Goal: Task Accomplishment & Management: Manage account settings

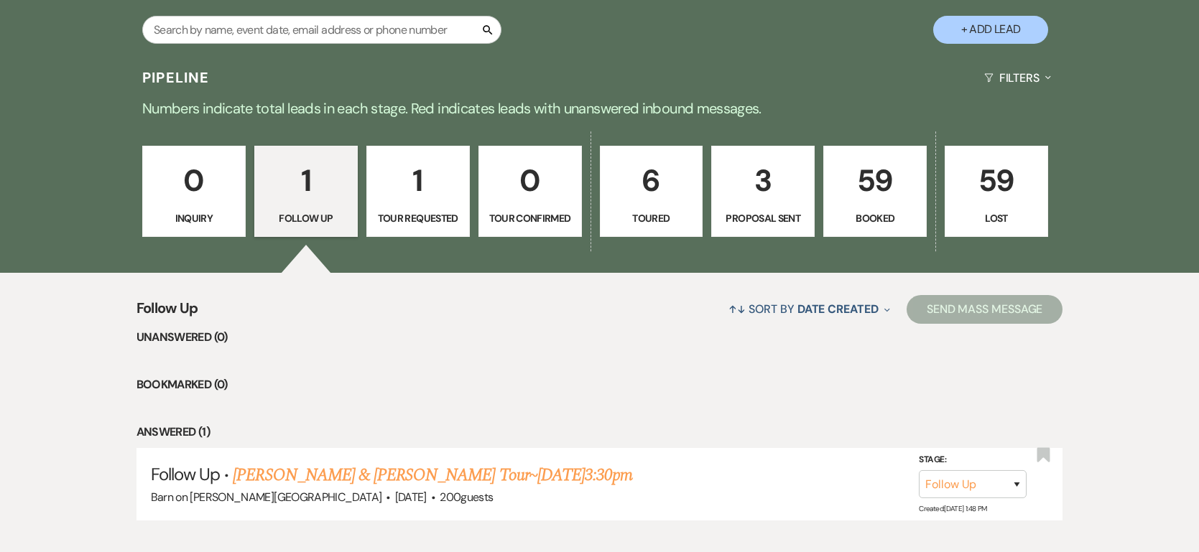
scroll to position [297, 0]
click at [439, 226] on link "1 Tour Requested" at bounding box center [417, 191] width 103 height 92
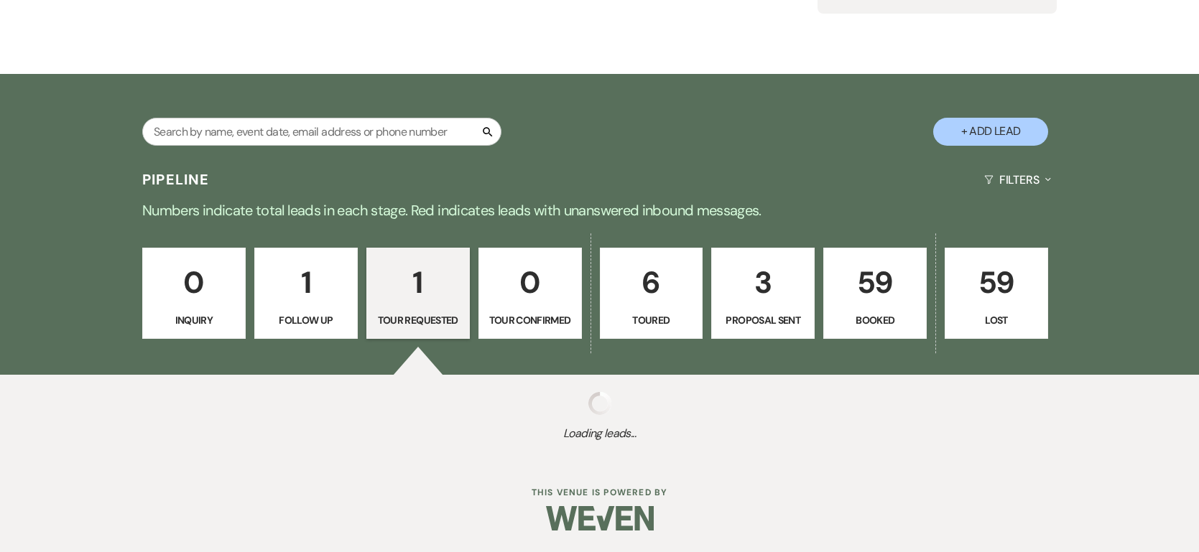
scroll to position [297, 0]
select select "2"
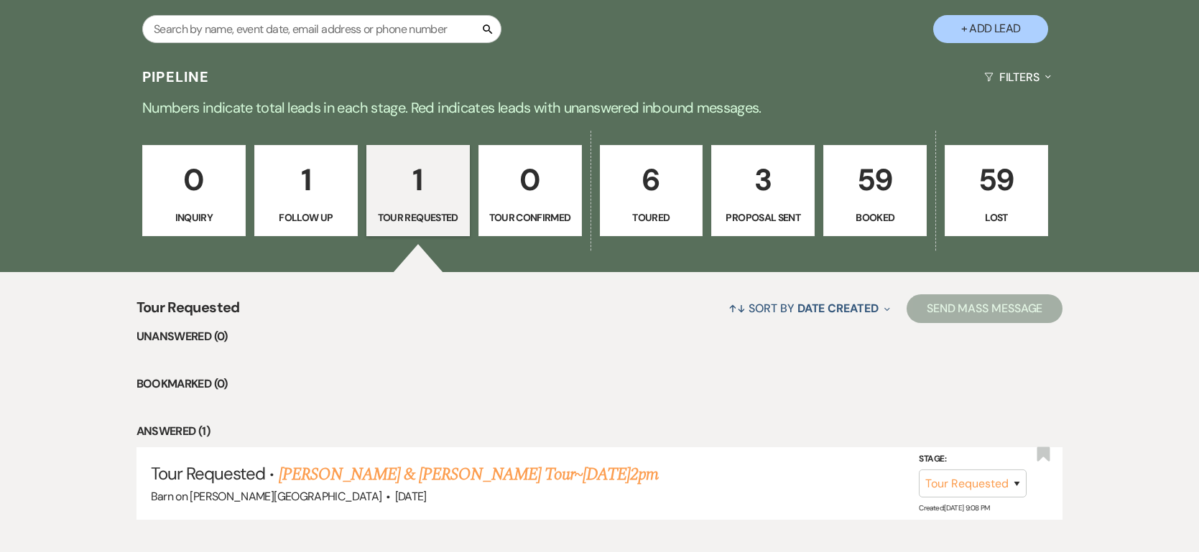
click at [668, 217] on p "Toured" at bounding box center [651, 218] width 85 height 16
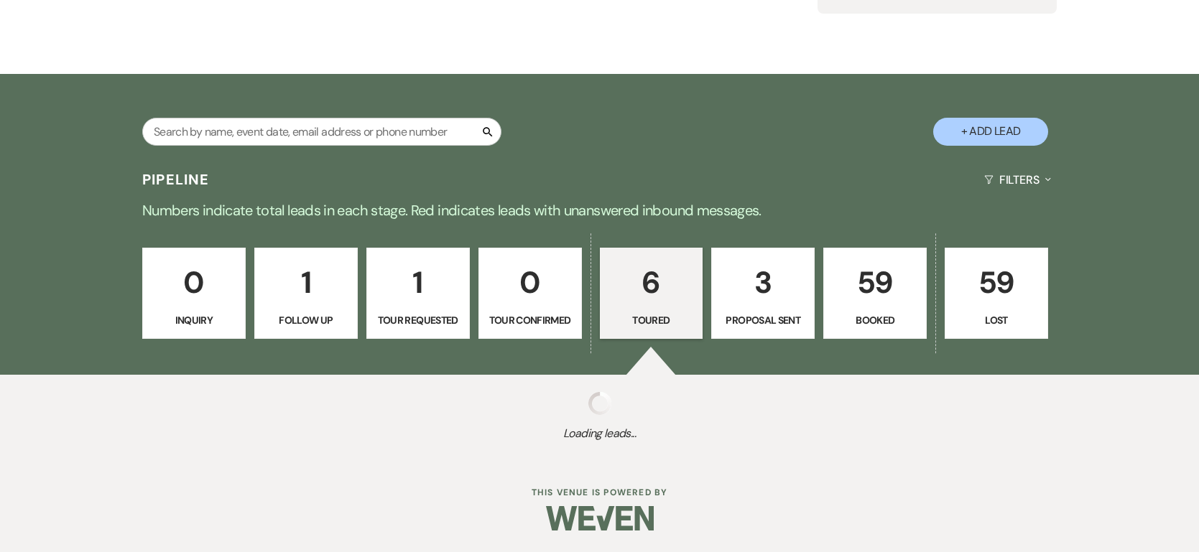
select select "5"
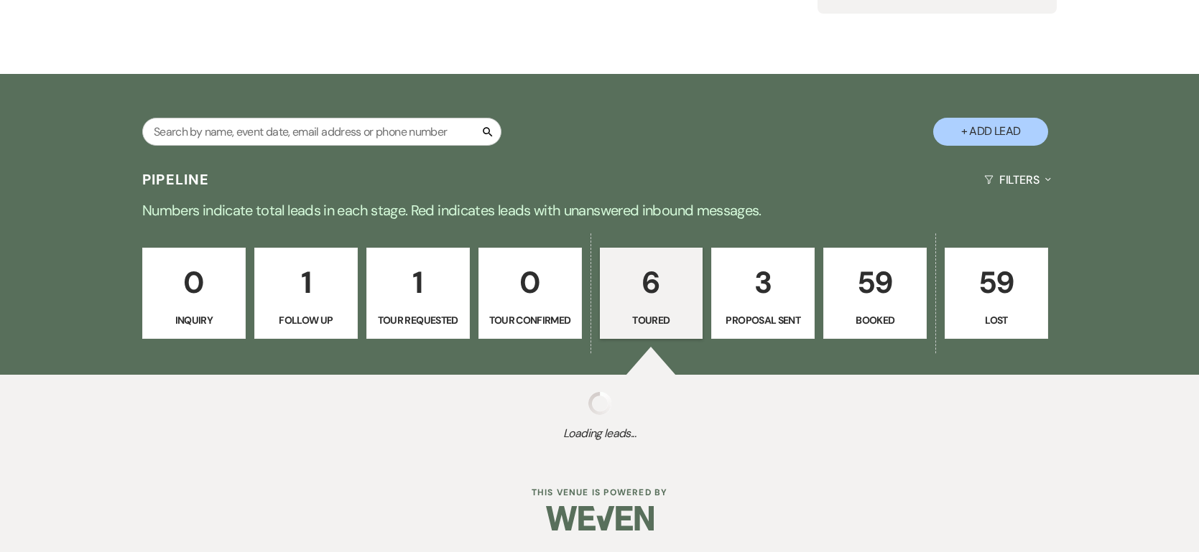
select select "5"
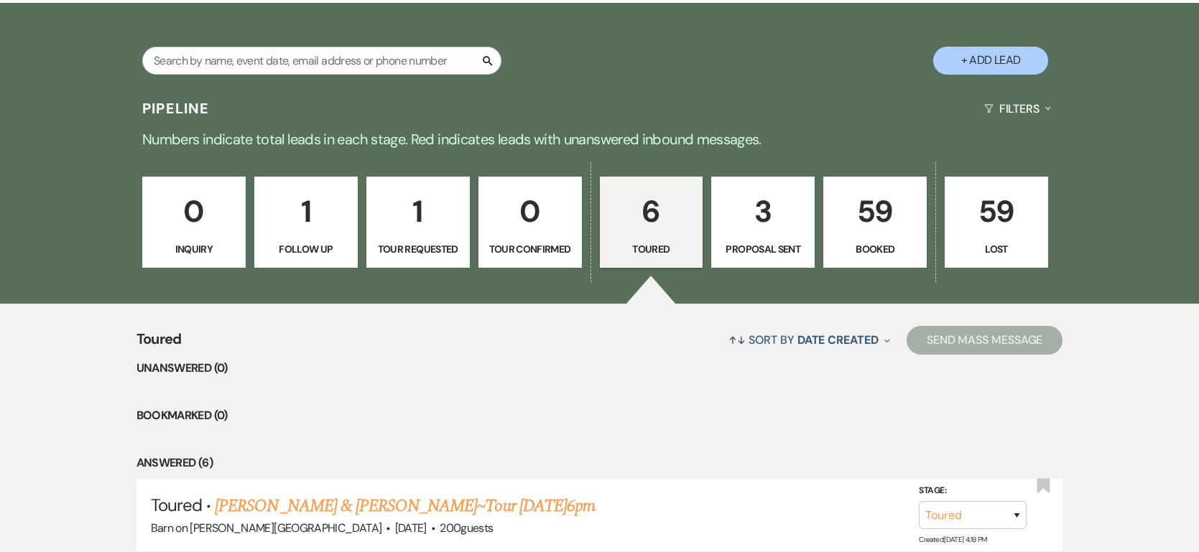
scroll to position [264, 0]
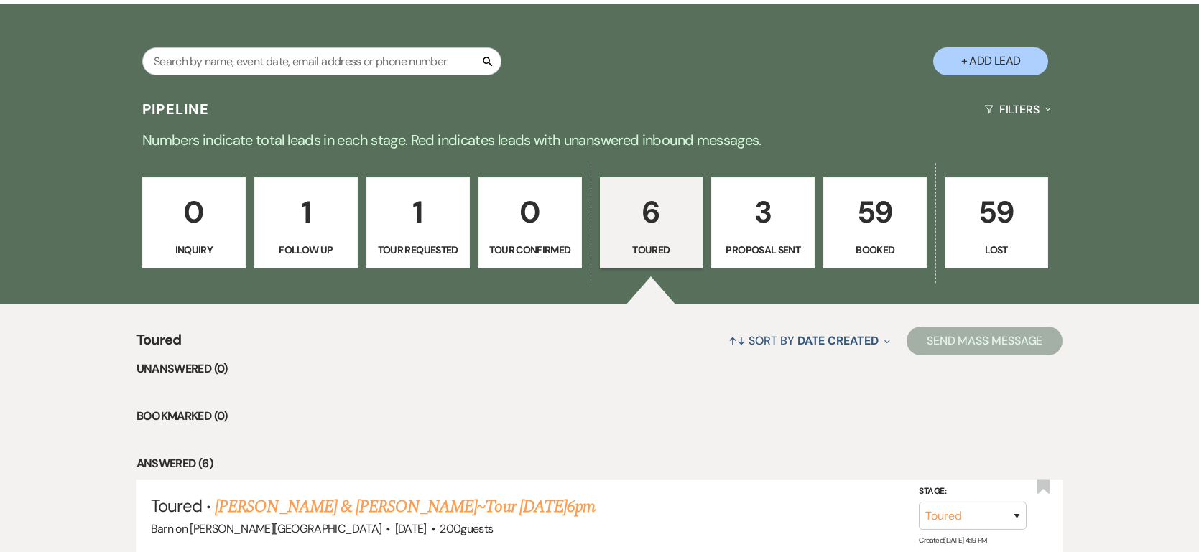
click at [756, 217] on p "3" at bounding box center [762, 212] width 85 height 48
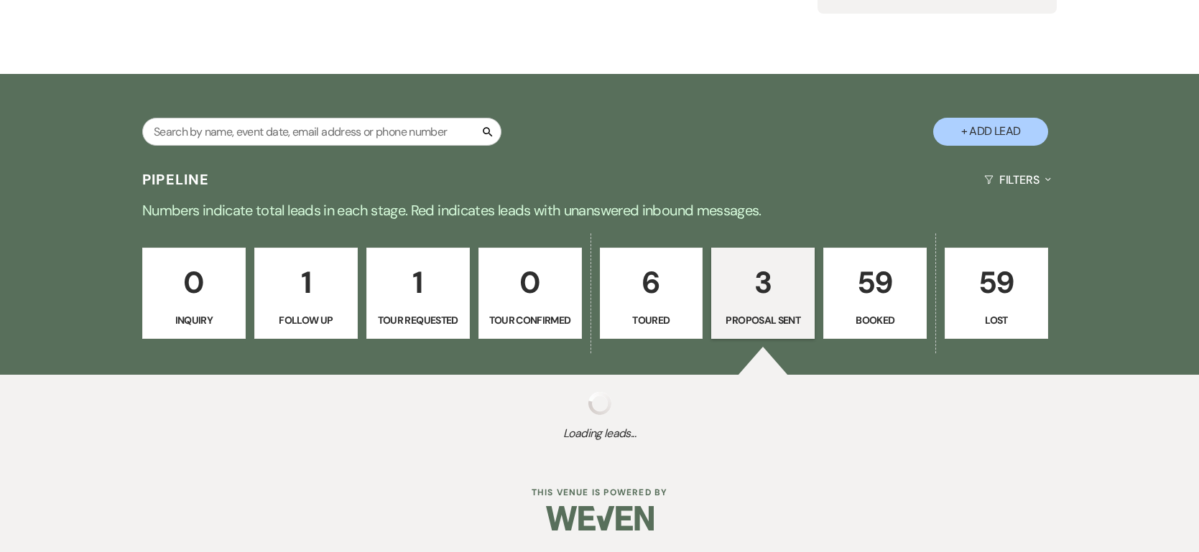
scroll to position [264, 0]
select select "6"
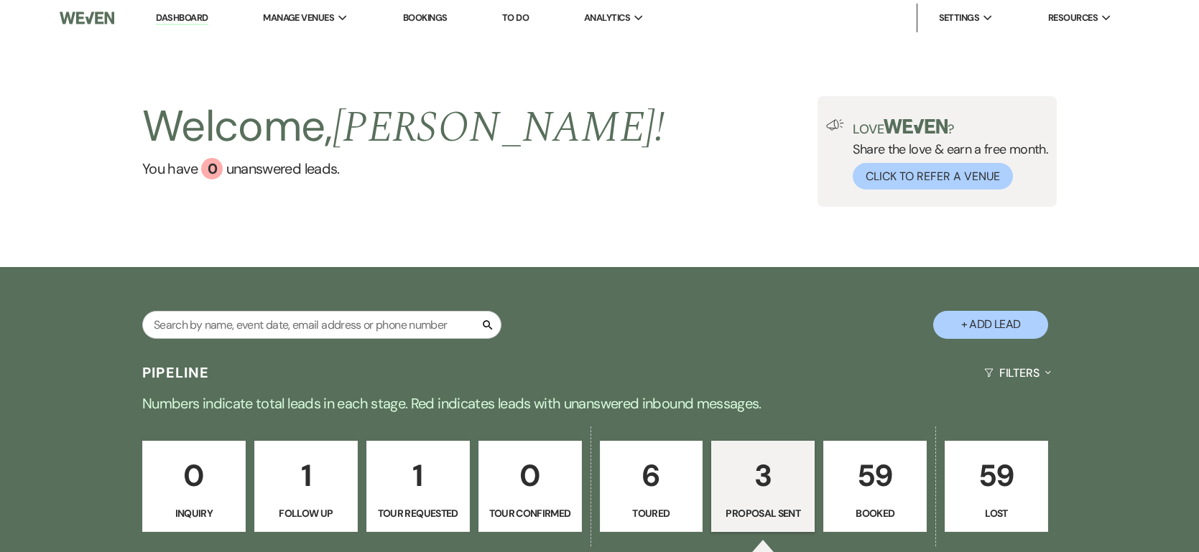
scroll to position [0, 0]
click at [878, 477] on p "59" at bounding box center [874, 477] width 85 height 48
